Goal: Contribute content: Add original content to the website for others to see

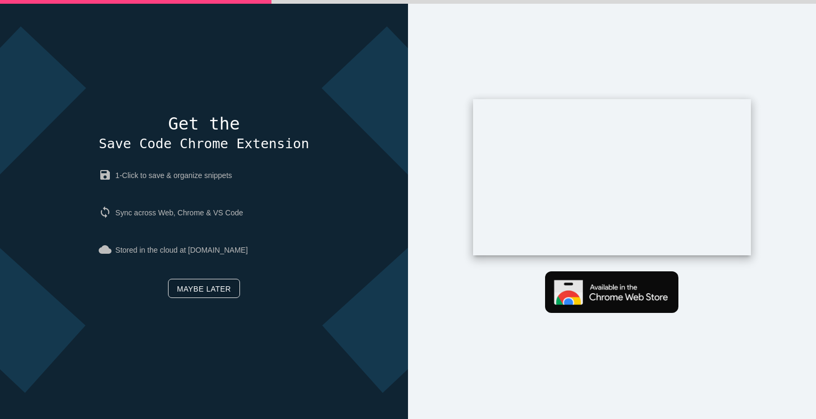
click at [208, 287] on link "Maybe later" at bounding box center [204, 288] width 72 height 19
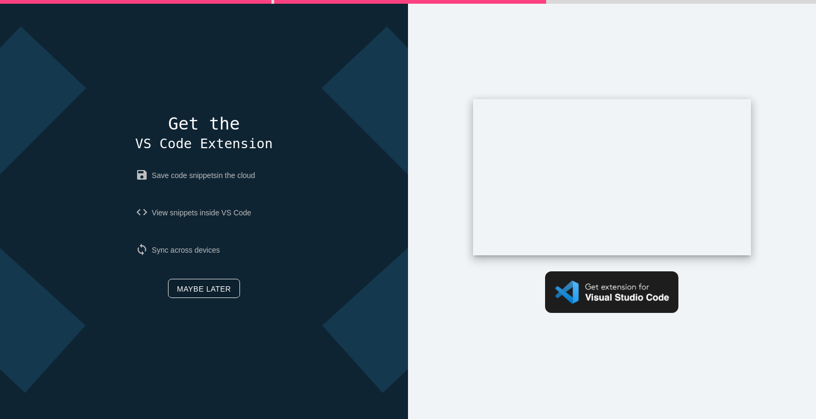
click at [220, 293] on link "Maybe later" at bounding box center [204, 288] width 72 height 19
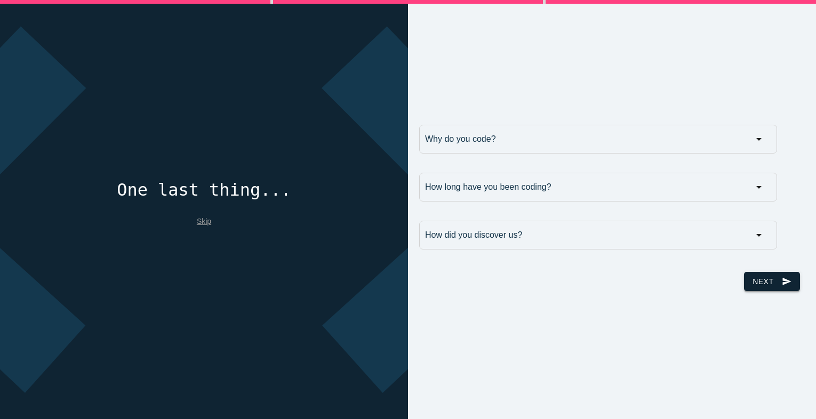
click at [782, 291] on icon "send" at bounding box center [787, 281] width 10 height 19
click at [670, 146] on input "Why do you code?" at bounding box center [598, 139] width 358 height 29
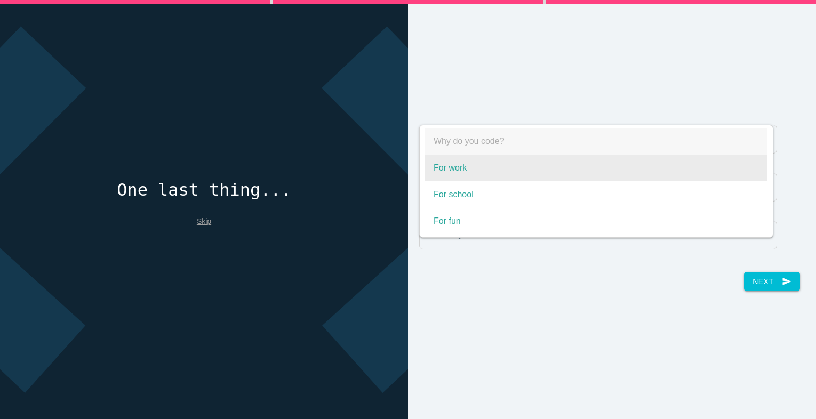
click at [464, 174] on span "For work" at bounding box center [596, 168] width 342 height 27
select select "For work"
type input "For work"
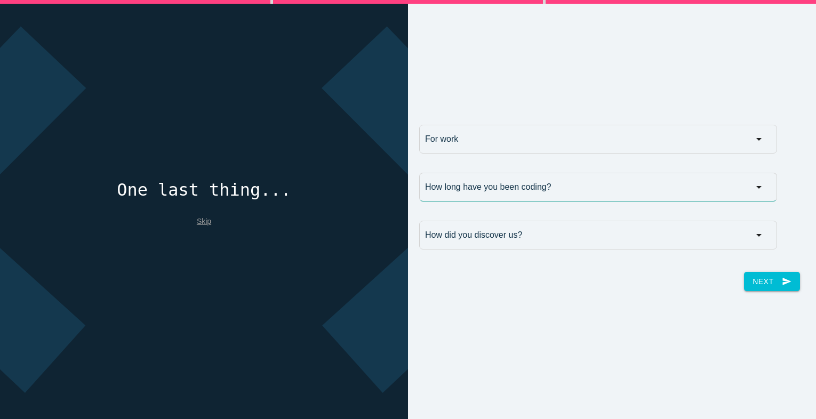
click at [500, 196] on input "How long have you been coding?" at bounding box center [598, 187] width 358 height 29
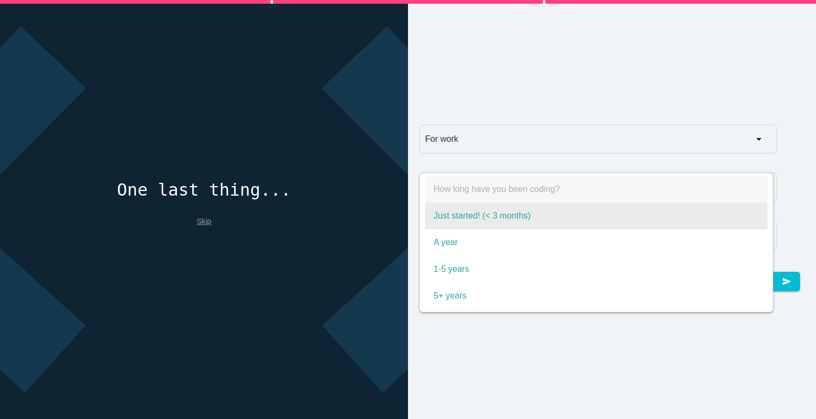
click at [517, 226] on span "Just started! (< 3 months)" at bounding box center [596, 216] width 342 height 27
select select "Just started! (< 3 months)"
type input "Just started! (< 3 months)"
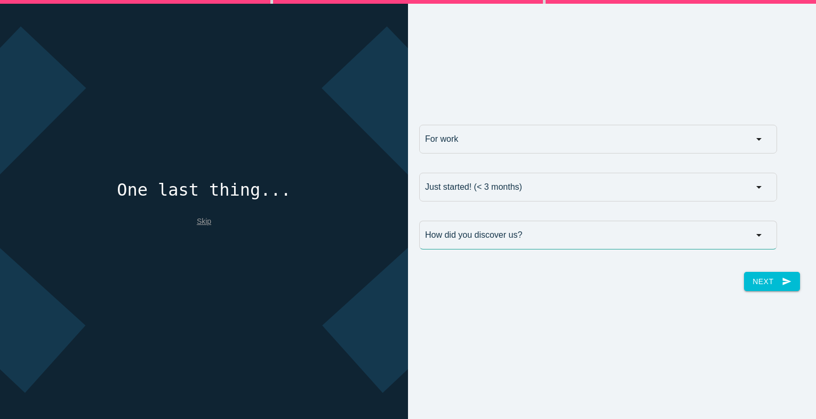
click at [576, 244] on input "How did you discover us?" at bounding box center [598, 235] width 358 height 29
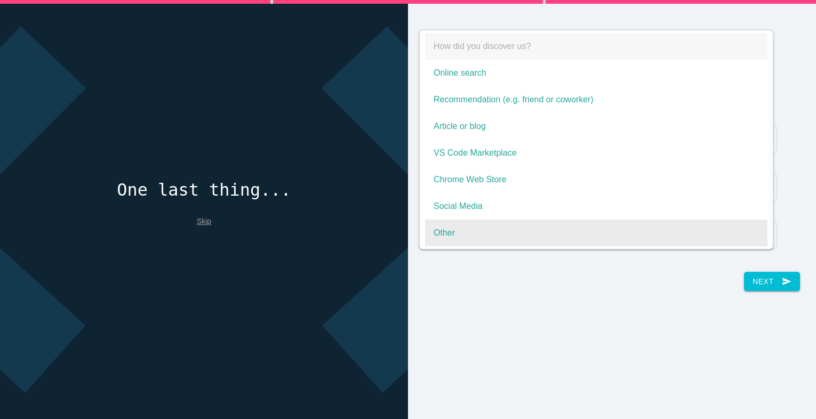
click at [547, 220] on span "Other" at bounding box center [596, 233] width 342 height 27
select select "Other"
type input "Other"
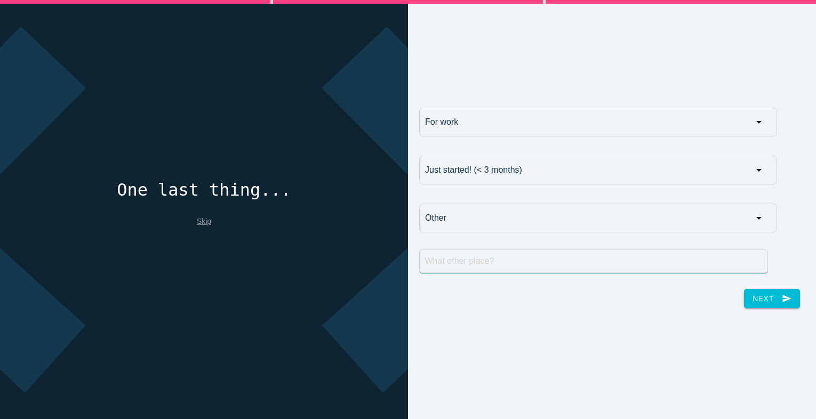
click at [600, 270] on input "text" at bounding box center [593, 261] width 349 height 23
click at [625, 235] on div "Other How did you discover us? Online search Recommendation (e.g. friend or cow…" at bounding box center [592, 220] width 357 height 33
click at [605, 227] on input "Other" at bounding box center [598, 218] width 358 height 29
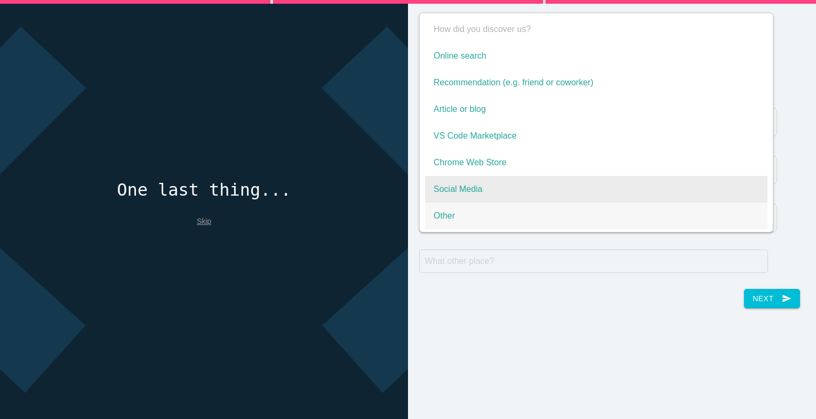
click at [510, 193] on span "Social Media" at bounding box center [596, 189] width 342 height 27
select select "Social Media"
type input "Social Media"
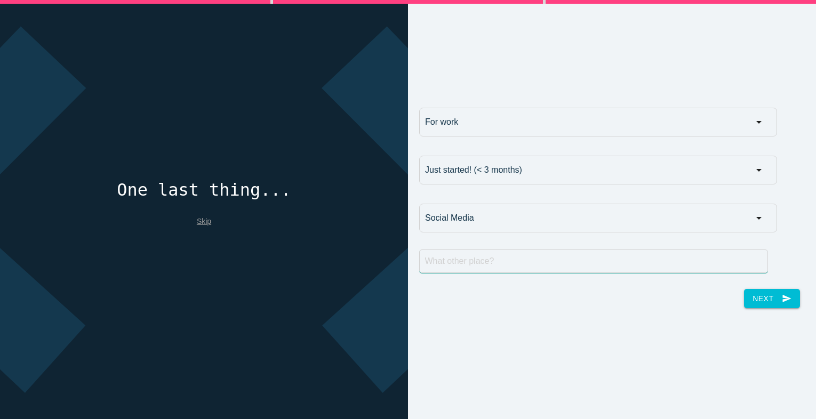
click at [588, 259] on input "text" at bounding box center [593, 261] width 349 height 23
type input "google"
click at [726, 230] on input "Social Media" at bounding box center [598, 218] width 358 height 29
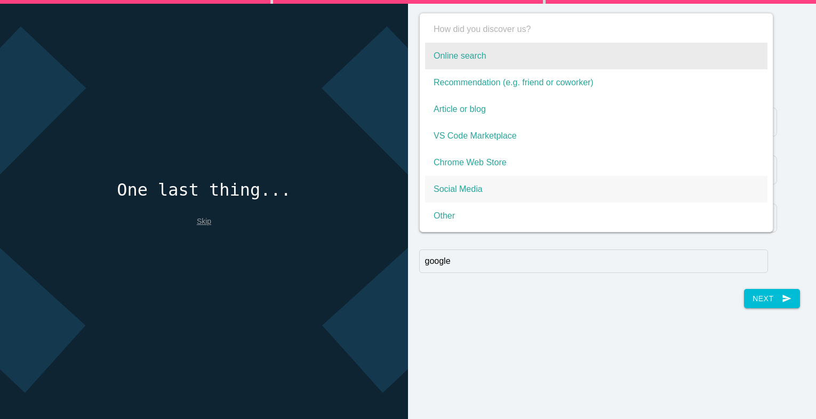
click at [486, 61] on span "Online search" at bounding box center [596, 56] width 342 height 27
select select "Online search"
type input "Online search"
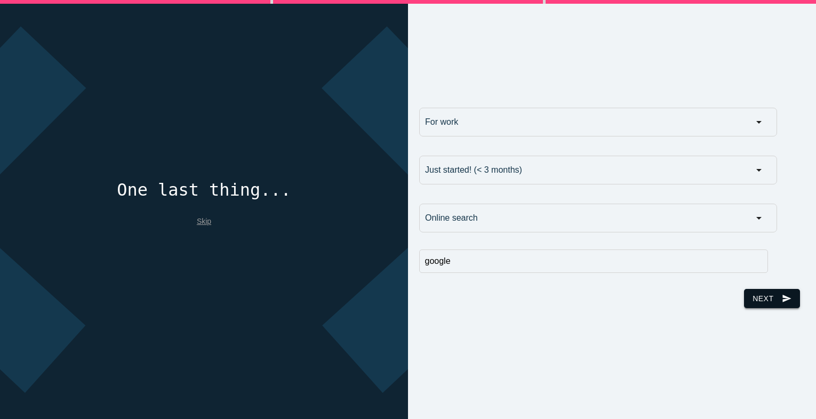
click at [766, 300] on button "Next send" at bounding box center [771, 298] width 55 height 19
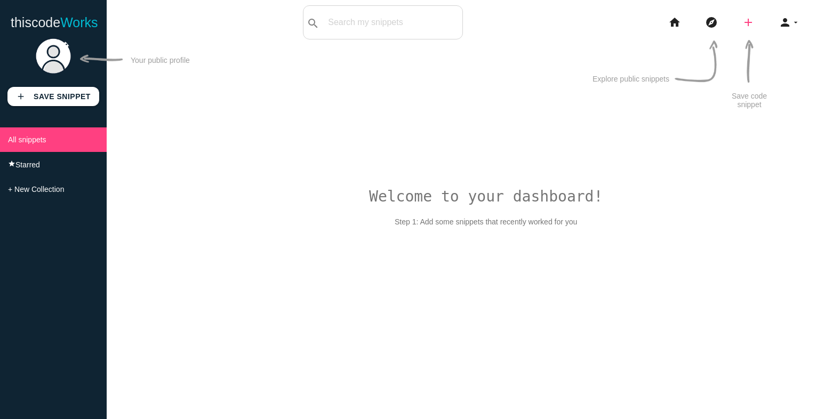
click at [746, 17] on icon "add" at bounding box center [748, 22] width 13 height 34
click at [773, 18] on link "code Snippet" at bounding box center [771, 18] width 75 height 27
click at [751, 23] on icon "add" at bounding box center [748, 22] width 13 height 34
click at [765, 50] on link "link Link" at bounding box center [771, 46] width 75 height 27
